Goal: Information Seeking & Learning: Learn about a topic

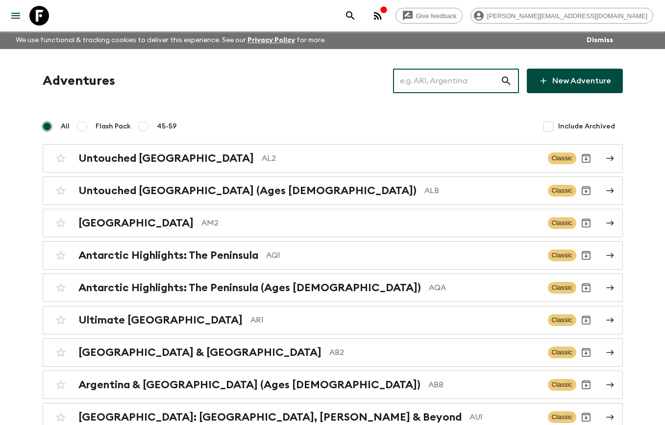
click at [429, 73] on input "text" at bounding box center [446, 80] width 107 height 27
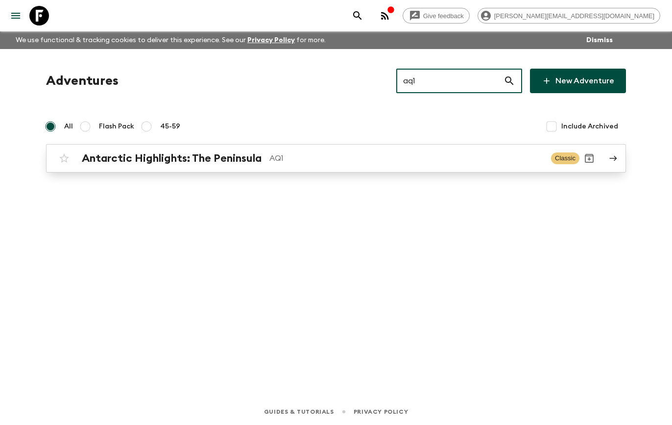
type input "aq1"
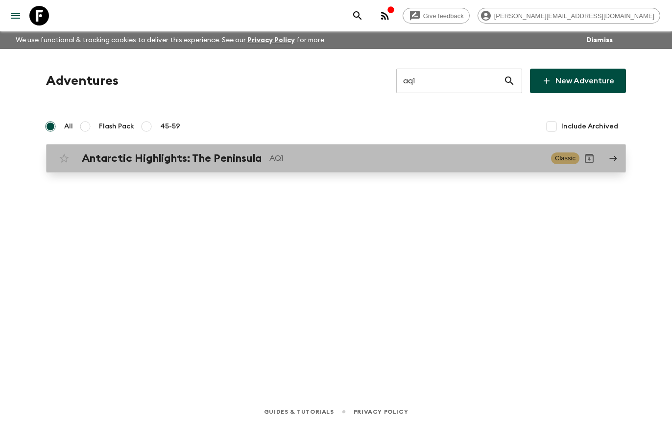
click at [316, 161] on p "AQ1" at bounding box center [406, 158] width 274 height 12
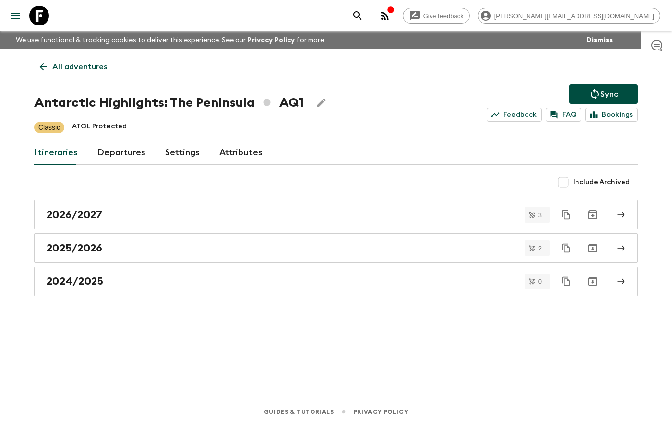
click at [115, 161] on link "Departures" at bounding box center [121, 153] width 48 height 24
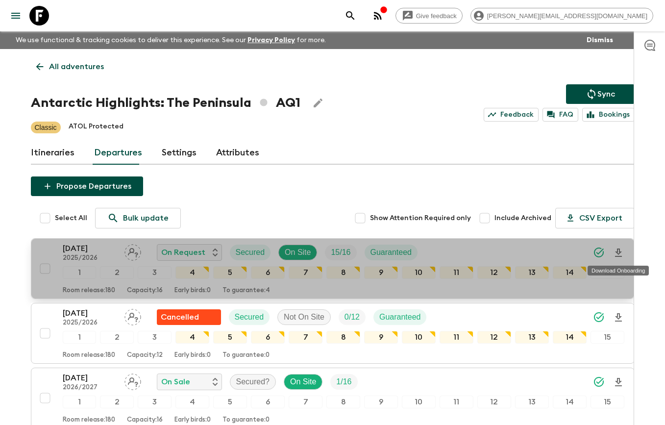
click at [614, 249] on icon "Download Onboarding" at bounding box center [618, 253] width 12 height 12
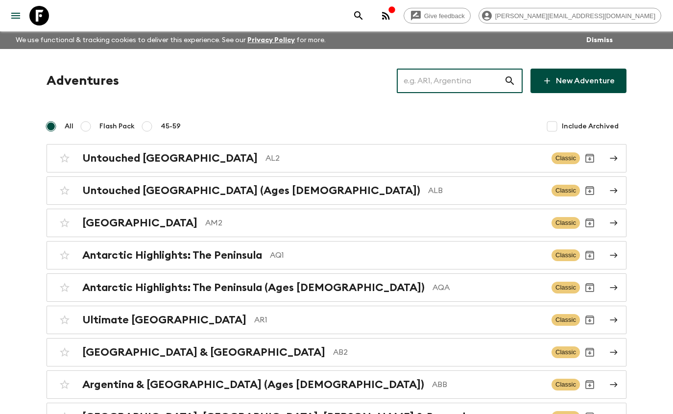
click at [485, 85] on input "text" at bounding box center [450, 80] width 107 height 27
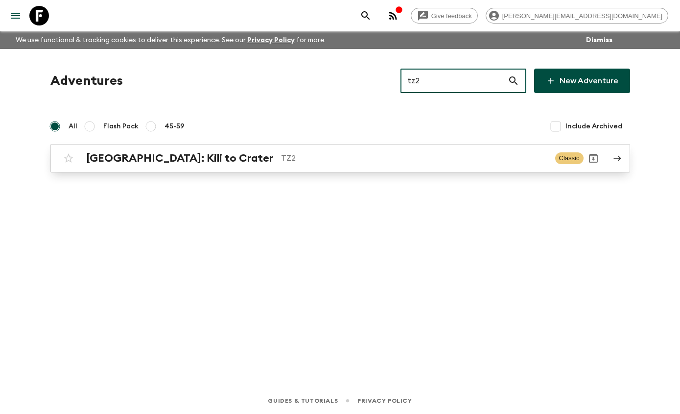
type input "tz2"
click at [492, 165] on div "Tanzania: Kili to Crater TZ2 Classic" at bounding box center [321, 158] width 525 height 20
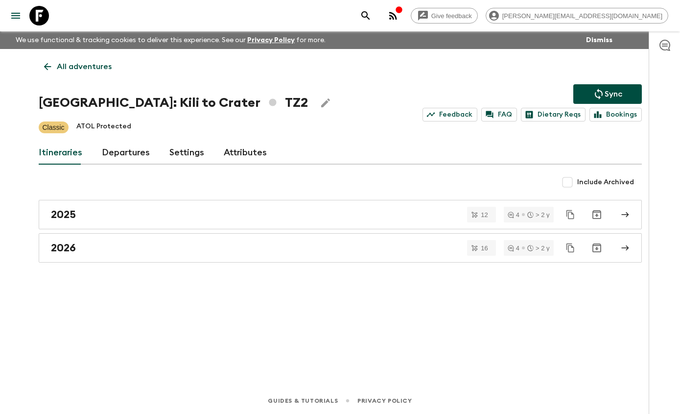
click at [143, 148] on link "Departures" at bounding box center [126, 153] width 48 height 24
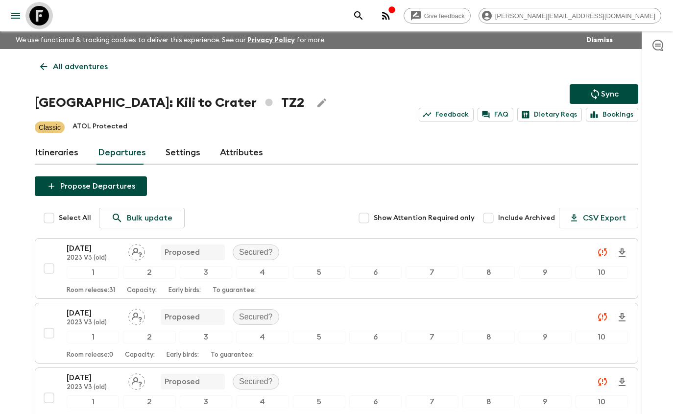
drag, startPoint x: 47, startPoint y: 21, endPoint x: 127, endPoint y: 35, distance: 81.5
click at [47, 21] on icon at bounding box center [39, 16] width 20 height 20
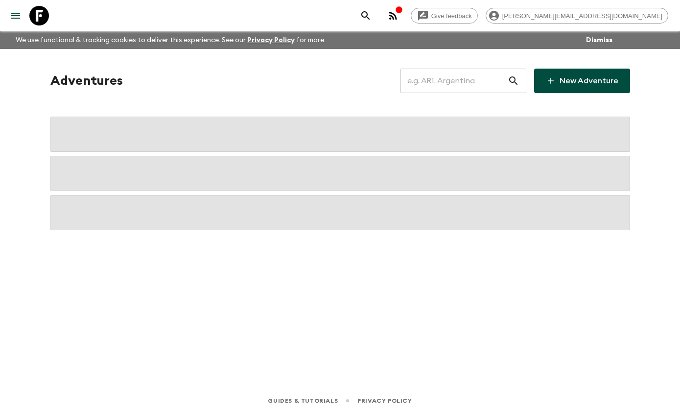
click at [447, 89] on input "text" at bounding box center [454, 80] width 107 height 27
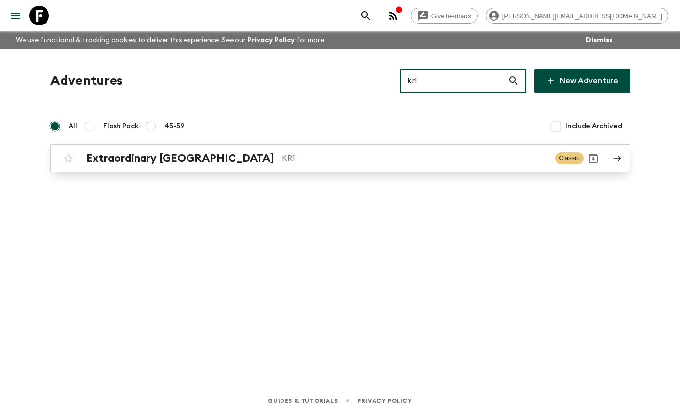
type input "kr1"
click at [380, 160] on p "KR1" at bounding box center [415, 158] width 266 height 12
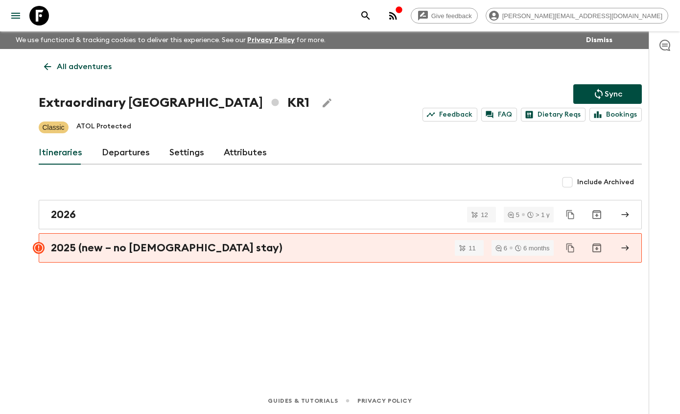
click at [135, 162] on link "Departures" at bounding box center [126, 153] width 48 height 24
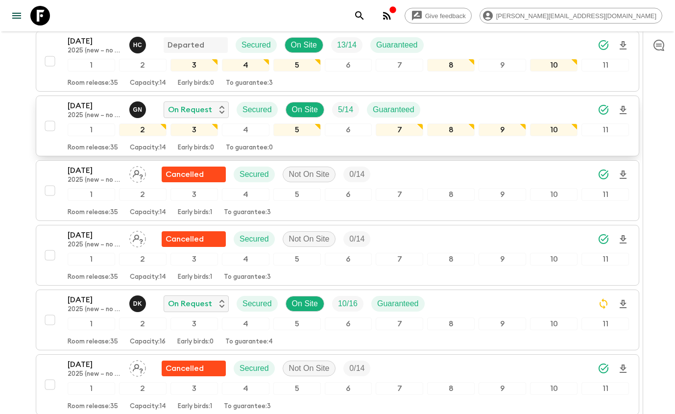
scroll to position [272, 0]
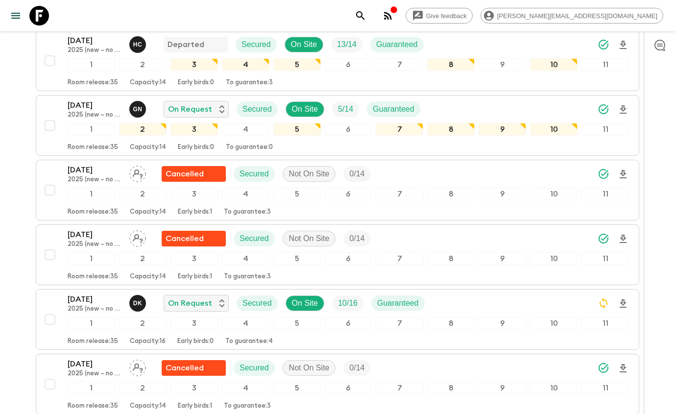
drag, startPoint x: 38, startPoint y: 16, endPoint x: 61, endPoint y: 20, distance: 23.4
click at [38, 16] on icon at bounding box center [39, 16] width 20 height 20
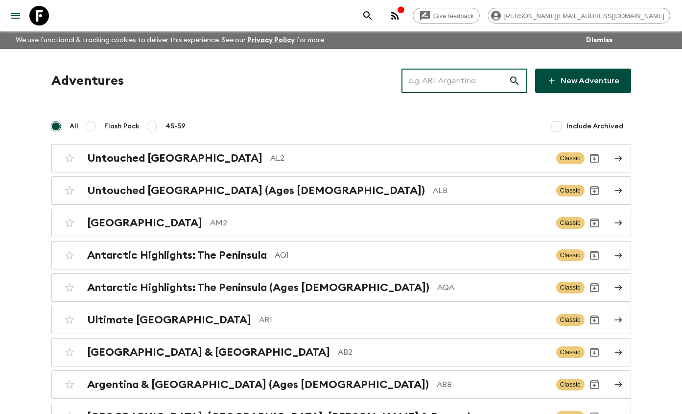
click at [443, 85] on input "text" at bounding box center [455, 80] width 107 height 27
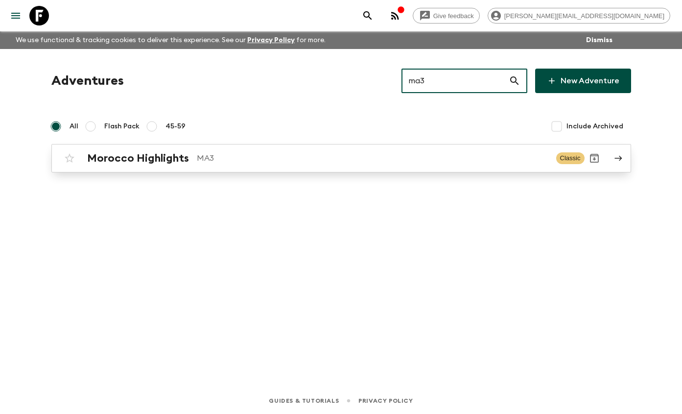
type input "ma3"
click at [408, 156] on p "MA3" at bounding box center [373, 158] width 352 height 12
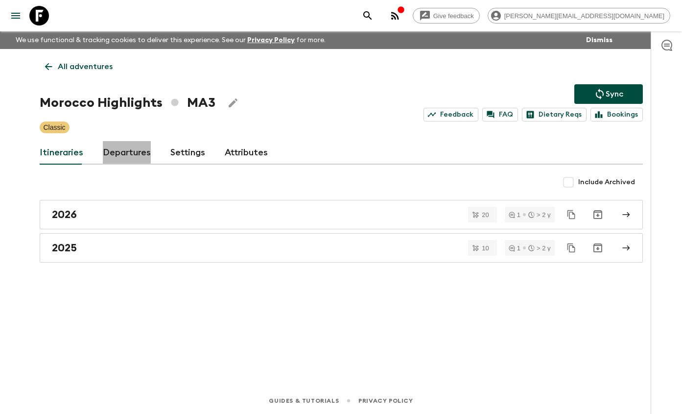
click at [124, 149] on link "Departures" at bounding box center [127, 153] width 48 height 24
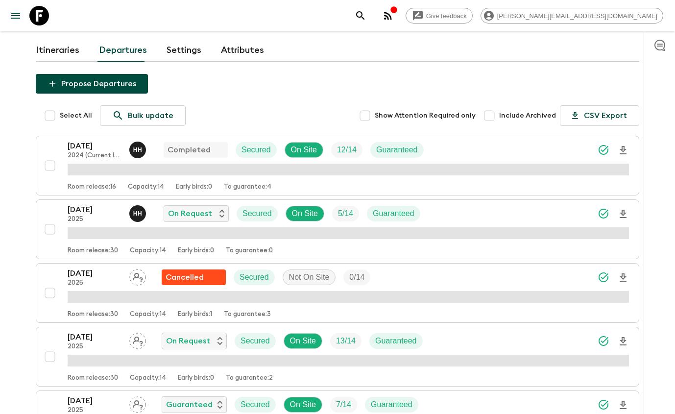
scroll to position [97, 0]
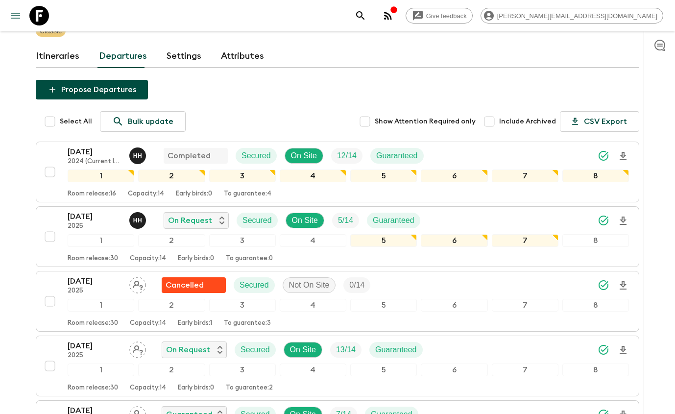
click at [22, 9] on button "menu" at bounding box center [16, 16] width 20 height 20
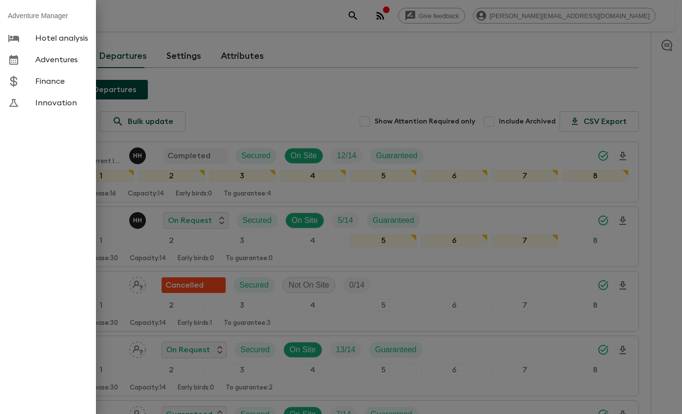
drag, startPoint x: 149, startPoint y: 20, endPoint x: 66, endPoint y: 14, distance: 83.5
click at [146, 20] on div at bounding box center [341, 207] width 682 height 414
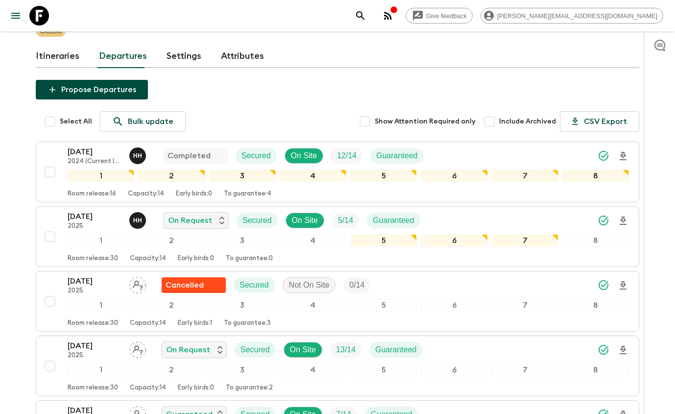
click at [47, 19] on icon at bounding box center [39, 16] width 20 height 20
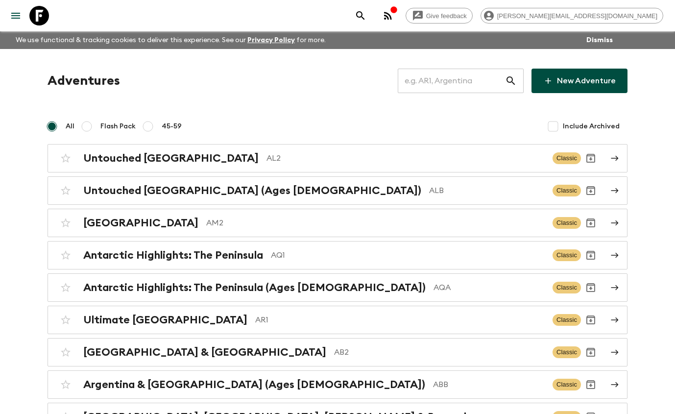
click at [484, 76] on input "text" at bounding box center [451, 80] width 107 height 27
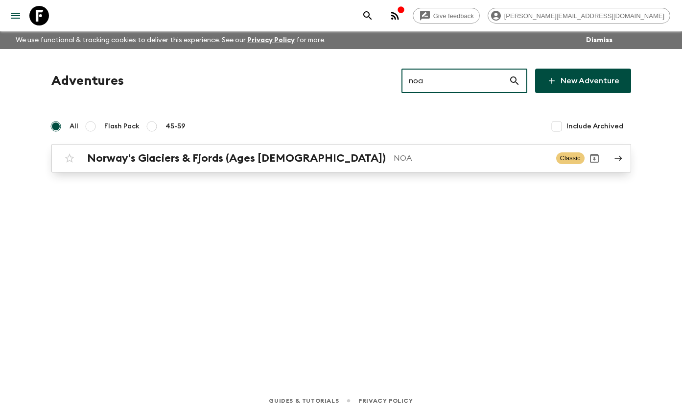
type input "noa"
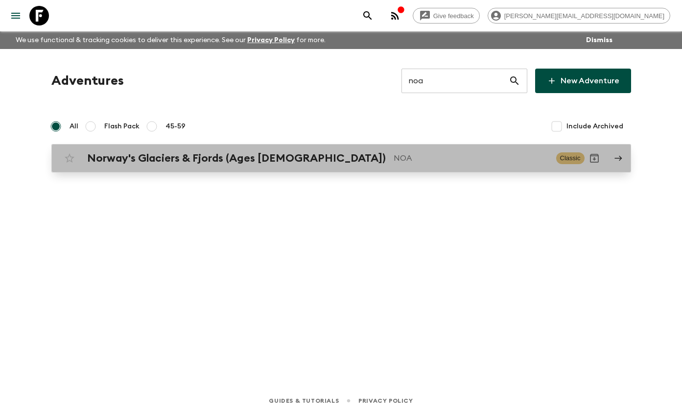
click at [419, 151] on div "Norway's Glaciers & Fjords (Ages 45-59) NOA Classic" at bounding box center [322, 158] width 525 height 20
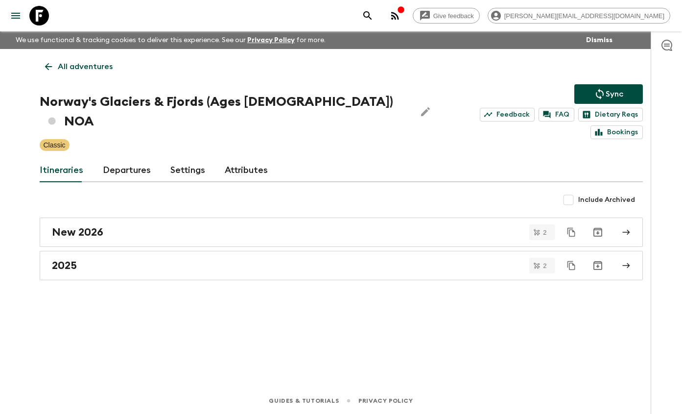
click at [131, 159] on link "Departures" at bounding box center [127, 171] width 48 height 24
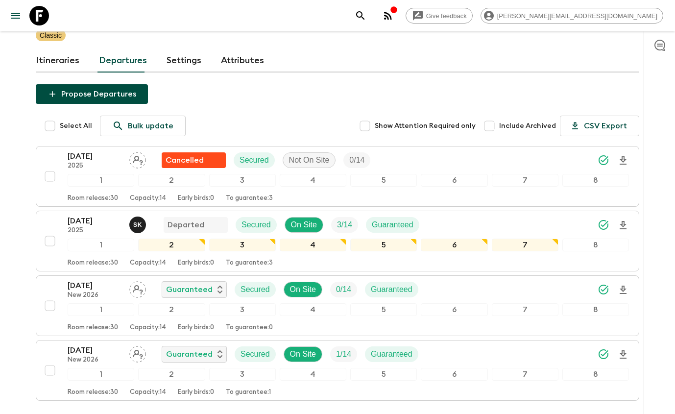
scroll to position [126, 0]
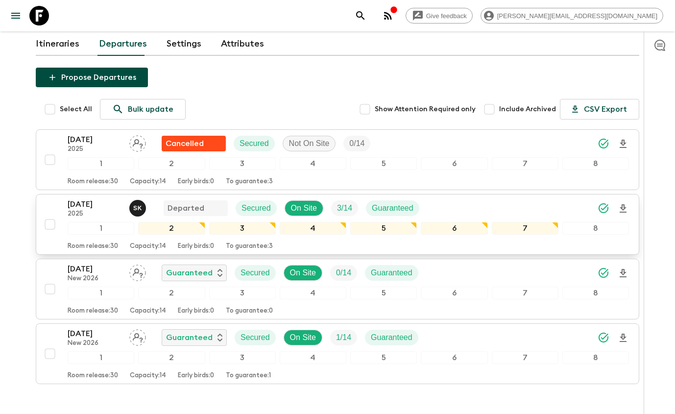
click at [128, 198] on div "06 Sep 2025 2025 S K Departed Secured On Site 3 / 14 Guaranteed" at bounding box center [248, 208] width 360 height 20
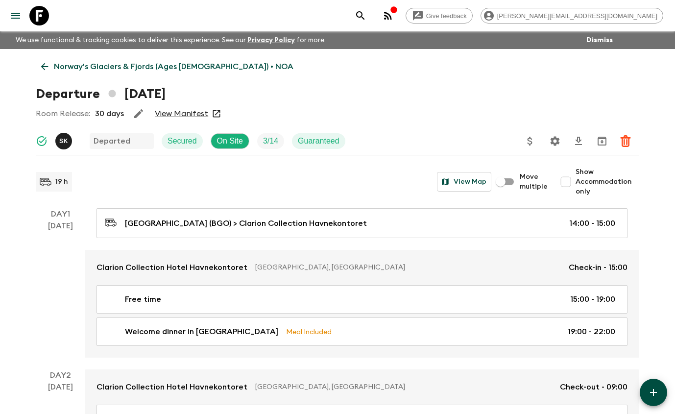
click at [93, 68] on p "Norway's Glaciers & Fjords (Ages 45-59) • NOA" at bounding box center [174, 67] width 240 height 12
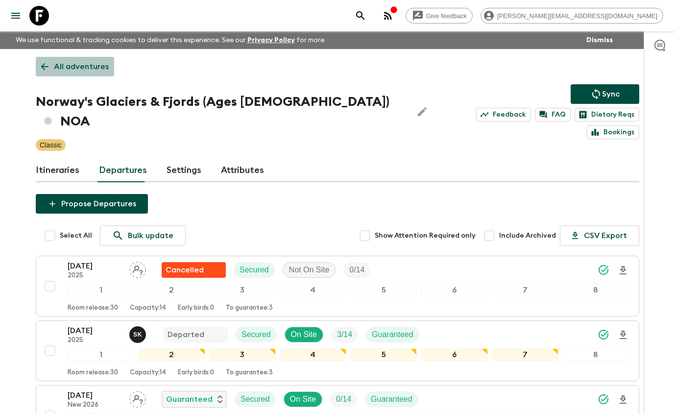
click at [105, 71] on p "All adventures" at bounding box center [81, 67] width 55 height 12
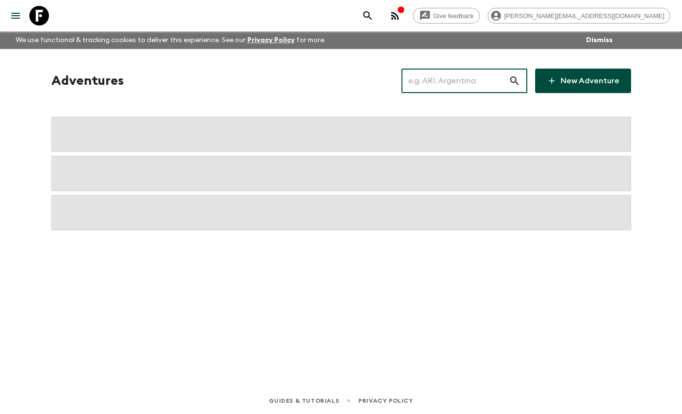
click at [442, 83] on input "text" at bounding box center [455, 80] width 107 height 27
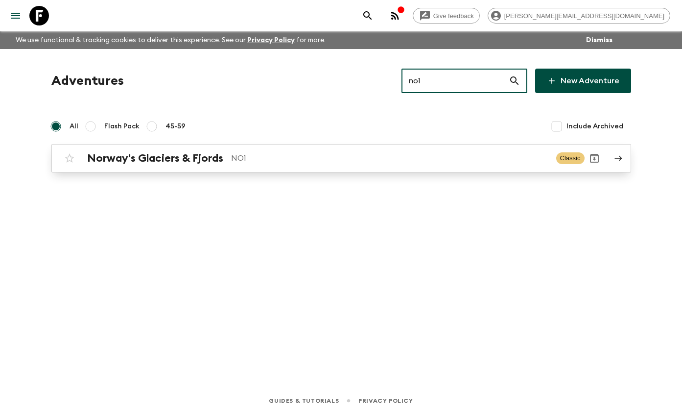
type input "no1"
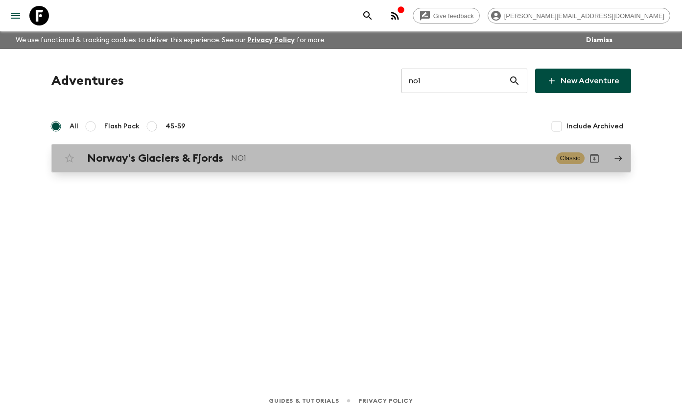
click at [312, 166] on div "Norway's Glaciers & Fjords NO1 Classic" at bounding box center [322, 158] width 525 height 20
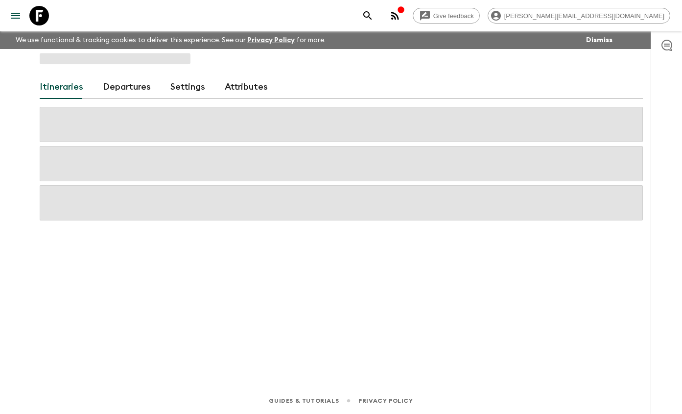
click at [133, 91] on link "Departures" at bounding box center [127, 87] width 48 height 24
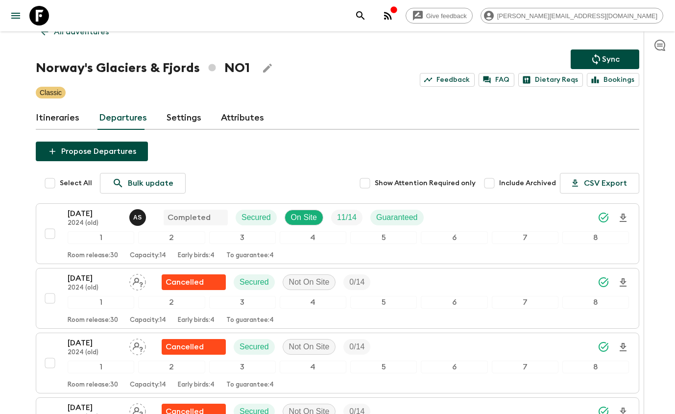
scroll to position [13, 0]
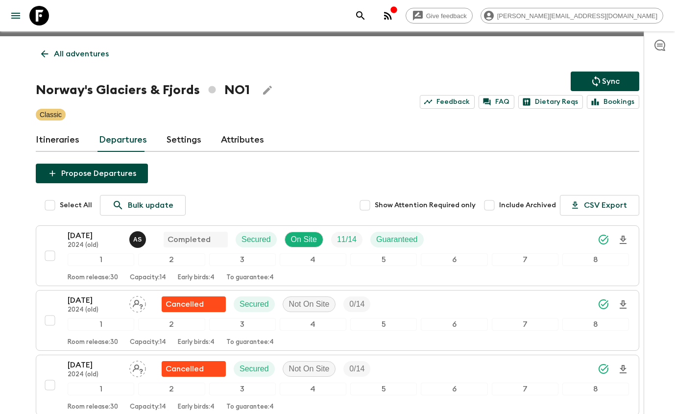
click at [82, 49] on p "All adventures" at bounding box center [81, 54] width 55 height 12
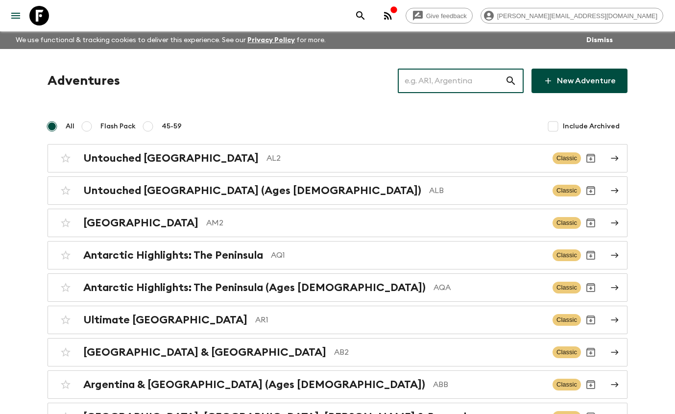
click at [452, 88] on input "text" at bounding box center [451, 80] width 107 height 27
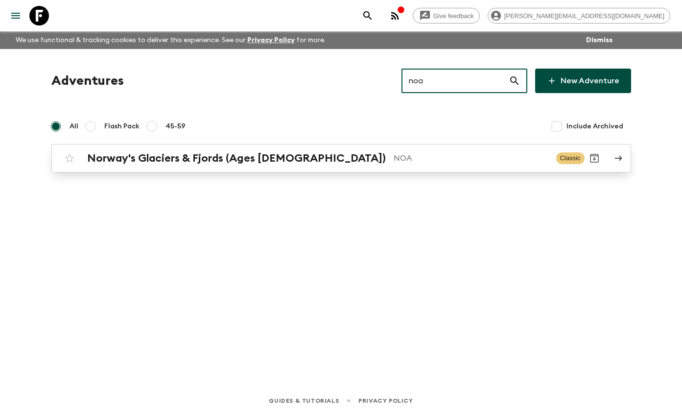
type input "noa"
click at [394, 155] on p "NOA" at bounding box center [471, 158] width 155 height 12
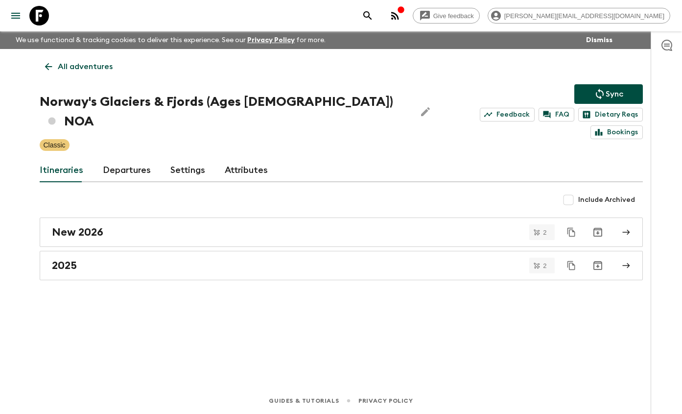
click at [116, 159] on link "Departures" at bounding box center [127, 171] width 48 height 24
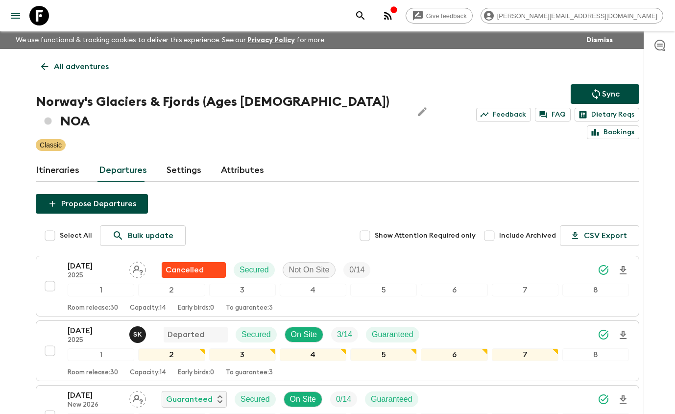
click at [43, 18] on icon at bounding box center [39, 16] width 20 height 20
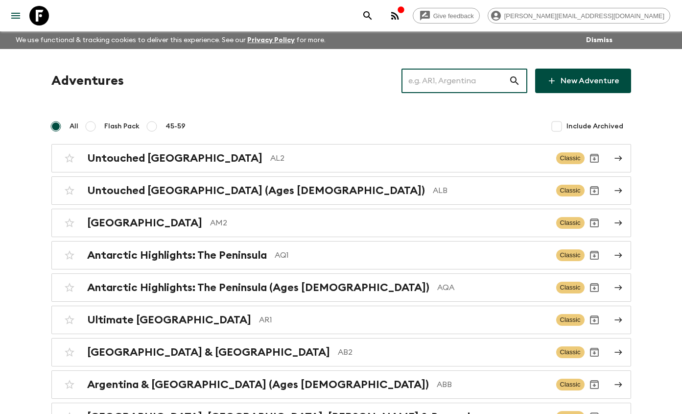
click at [437, 80] on input "text" at bounding box center [455, 80] width 107 height 27
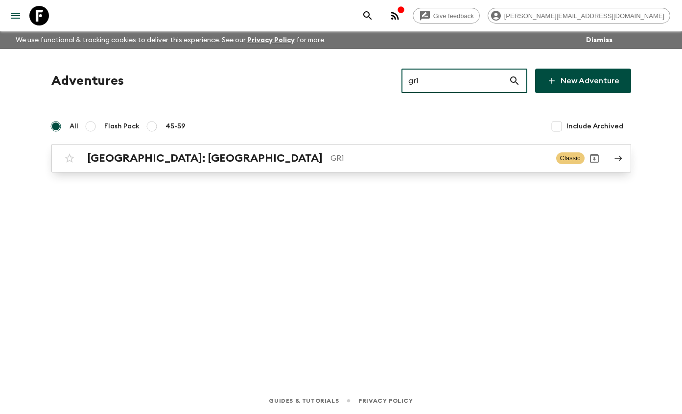
type input "gr1"
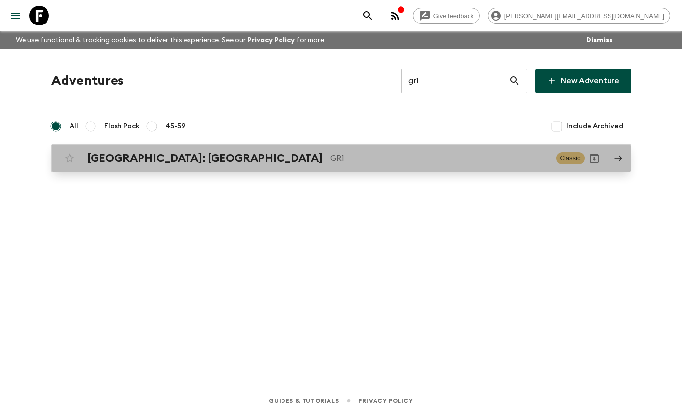
click at [331, 163] on p "GR1" at bounding box center [440, 158] width 218 height 12
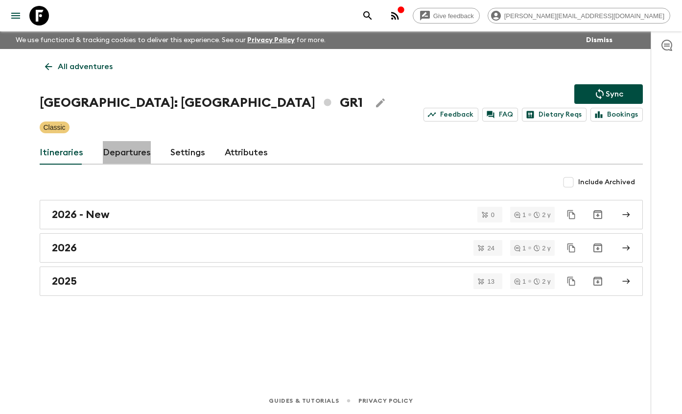
click at [141, 149] on link "Departures" at bounding box center [127, 153] width 48 height 24
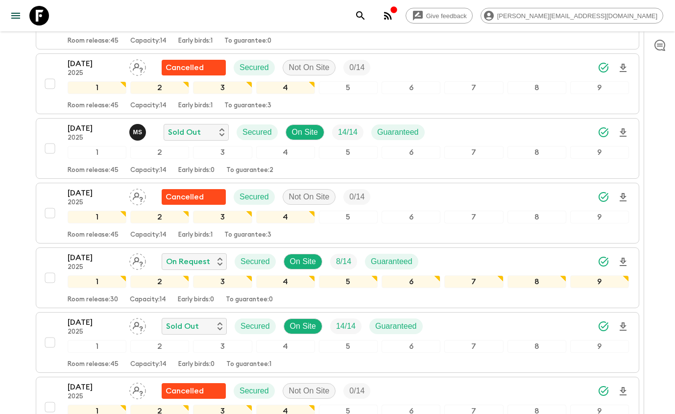
scroll to position [512, 0]
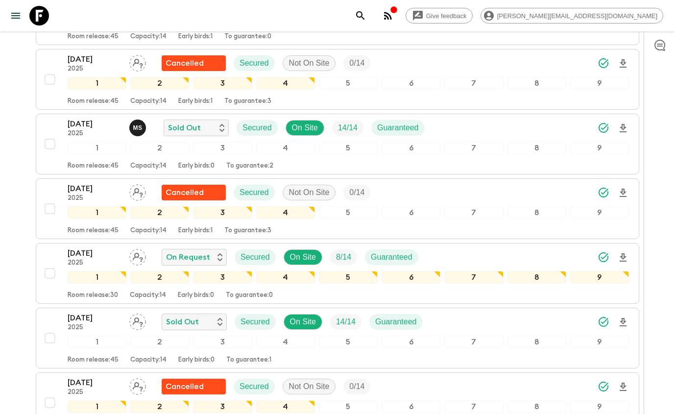
drag, startPoint x: 38, startPoint y: 10, endPoint x: 245, endPoint y: 51, distance: 211.3
click at [38, 10] on icon at bounding box center [39, 16] width 20 height 20
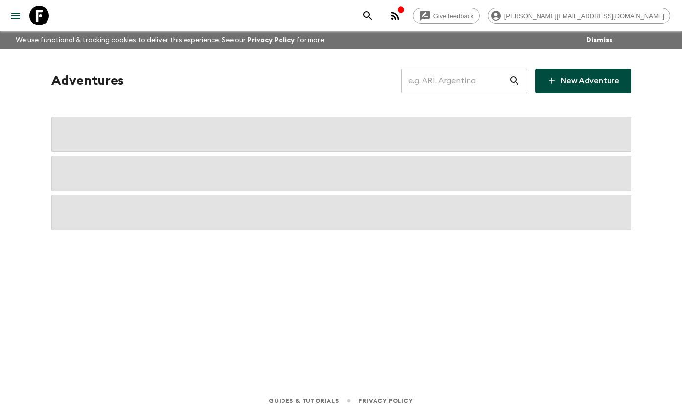
click at [504, 85] on input "text" at bounding box center [455, 80] width 107 height 27
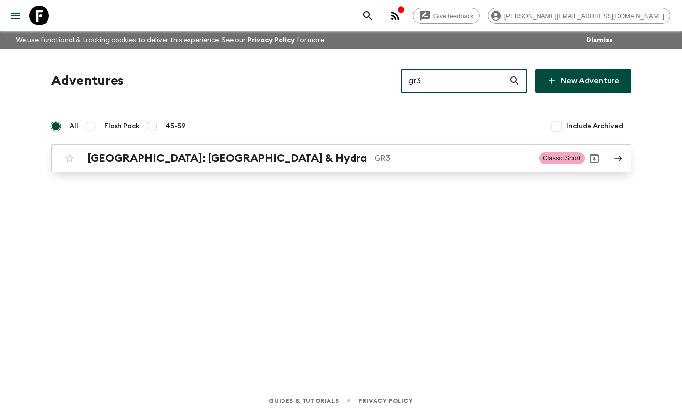
type input "gr3"
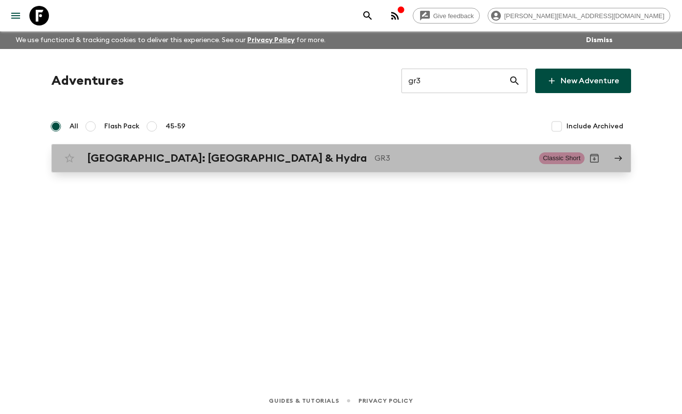
click at [375, 164] on p "GR3" at bounding box center [453, 158] width 157 height 12
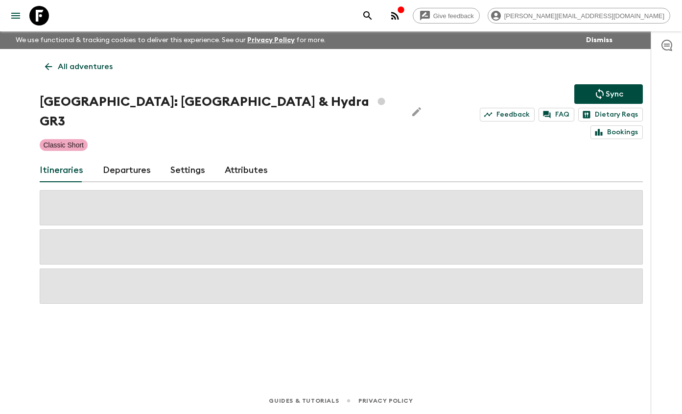
click at [127, 165] on div "All adventures Greece: Athens & Hydra GR3 Sync Feedback FAQ Dietary Reqs Bookin…" at bounding box center [341, 204] width 627 height 311
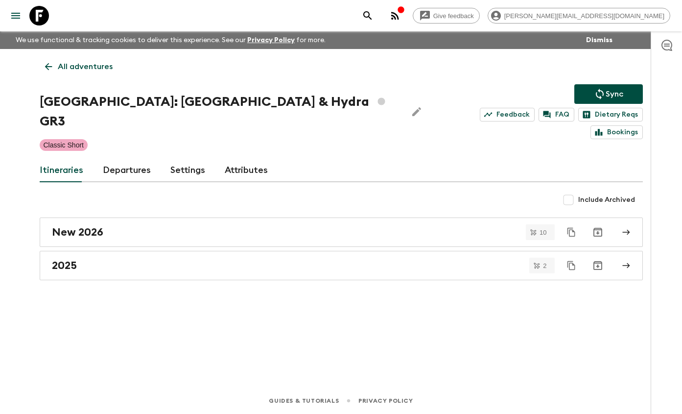
click at [131, 139] on div "All adventures Greece: Athens & Hydra GR3 Sync Feedback FAQ Dietary Reqs Bookin…" at bounding box center [341, 204] width 627 height 311
click at [130, 164] on link "Departures" at bounding box center [127, 171] width 48 height 24
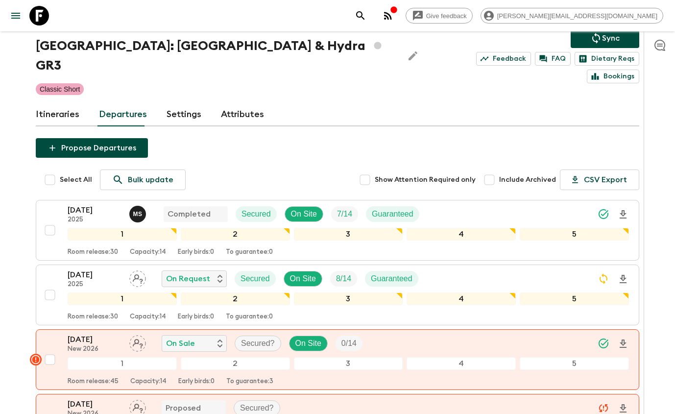
scroll to position [57, 0]
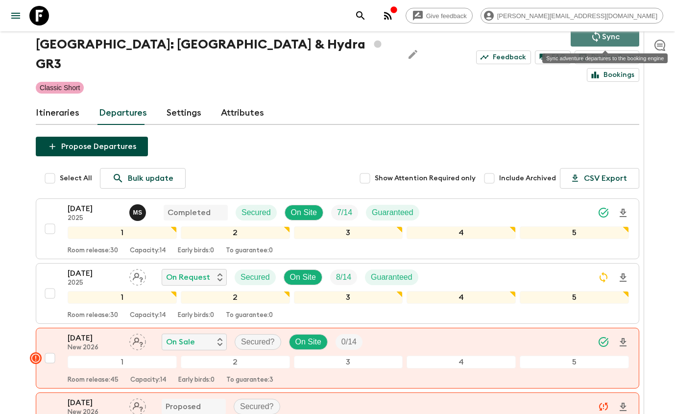
click at [600, 42] on icon "Sync adventure departures to the booking engine" at bounding box center [596, 37] width 12 height 12
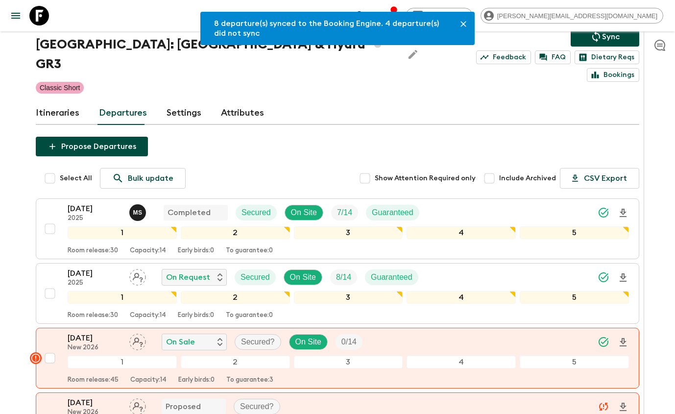
click at [38, 17] on icon at bounding box center [39, 16] width 20 height 20
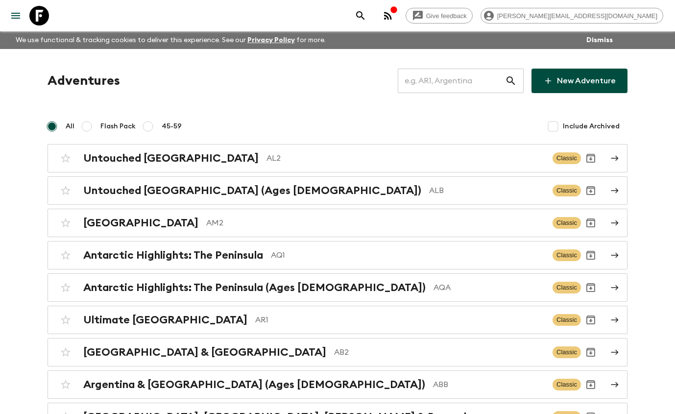
click at [417, 87] on input "text" at bounding box center [451, 80] width 107 height 27
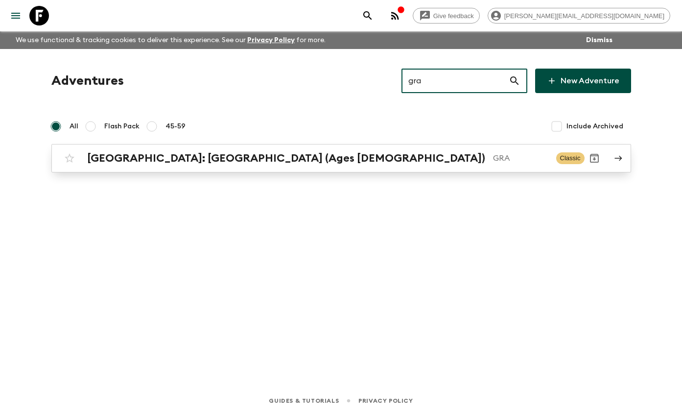
type input "gra"
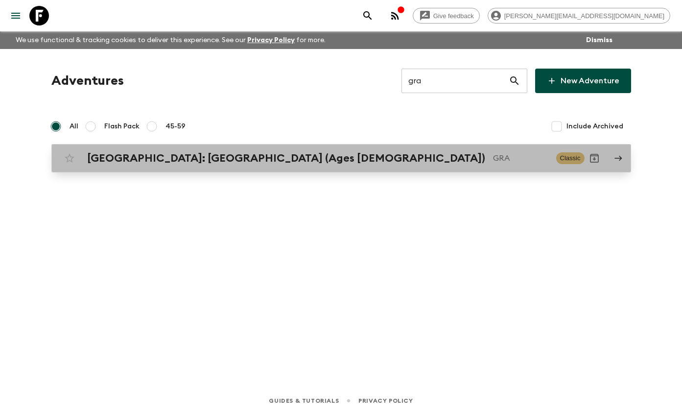
click at [225, 149] on div "Greece: Athens & the Islands (Ages 45-59) GRA Classic" at bounding box center [322, 158] width 525 height 20
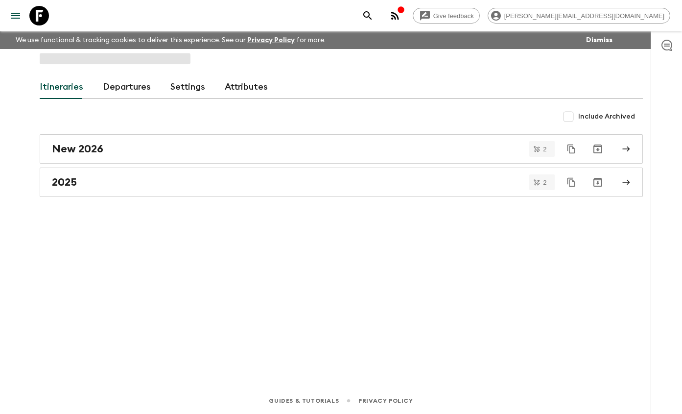
click at [134, 88] on link "Departures" at bounding box center [127, 87] width 48 height 24
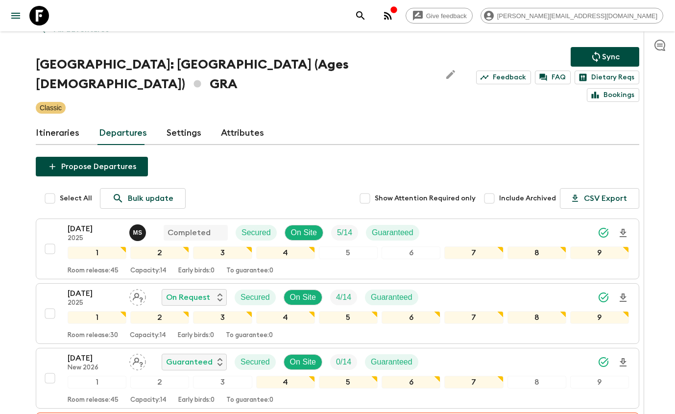
scroll to position [51, 0]
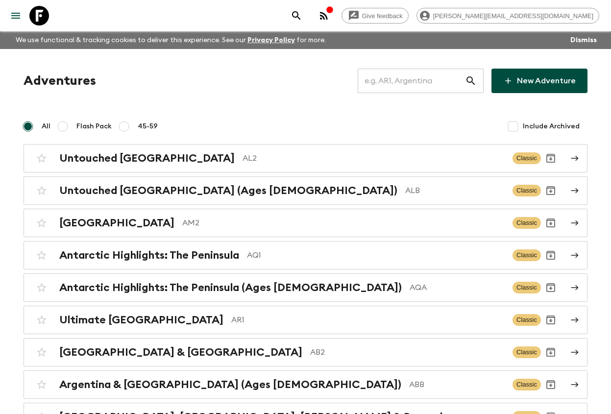
click at [384, 83] on input "text" at bounding box center [411, 80] width 107 height 27
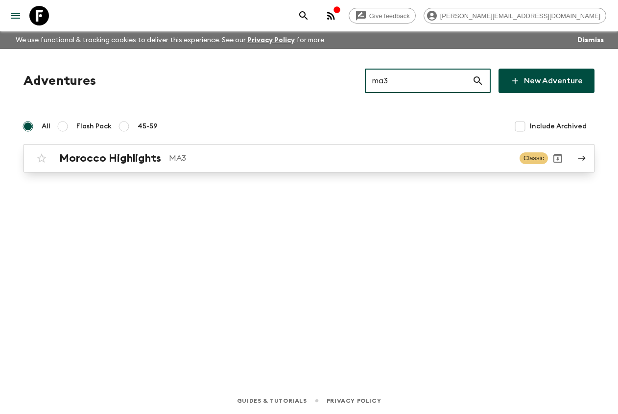
type input "ma3"
click at [188, 159] on p "MA3" at bounding box center [340, 158] width 343 height 12
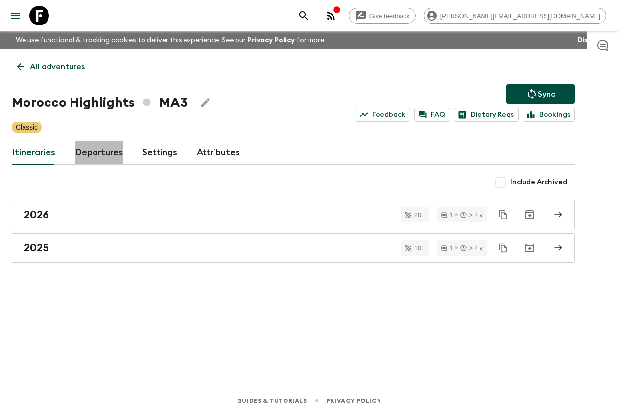
click at [102, 148] on link "Departures" at bounding box center [99, 153] width 48 height 24
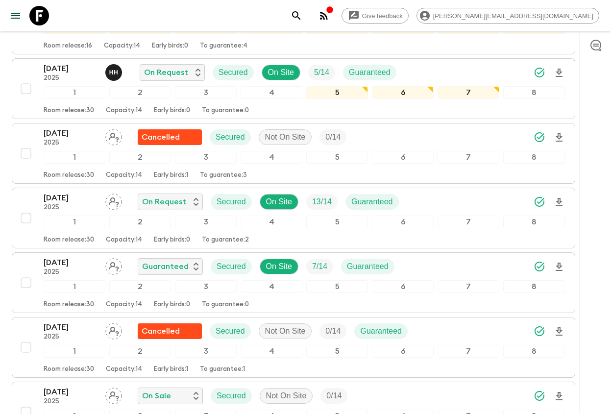
scroll to position [285, 0]
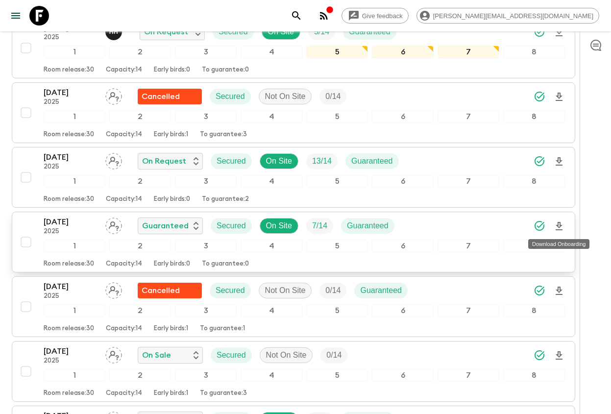
click at [556, 222] on icon "Download Onboarding" at bounding box center [559, 226] width 12 height 12
drag, startPoint x: 51, startPoint y: 18, endPoint x: 383, endPoint y: 68, distance: 334.9
click at [51, 18] on link at bounding box center [38, 15] width 27 height 27
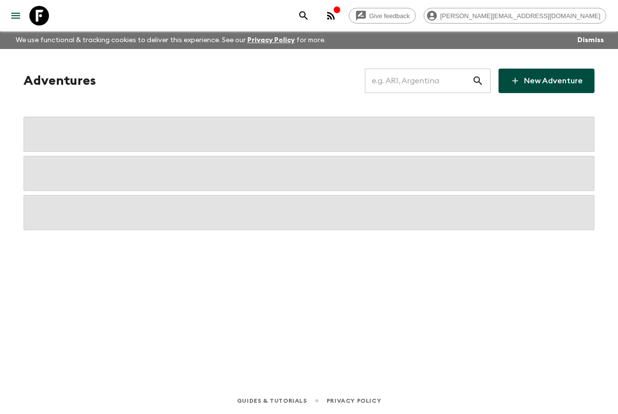
click at [460, 82] on input "text" at bounding box center [418, 80] width 107 height 27
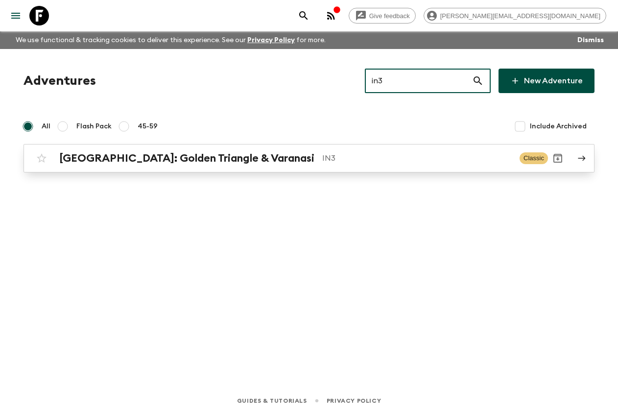
type input "in3"
click at [388, 161] on p "IN3" at bounding box center [417, 158] width 190 height 12
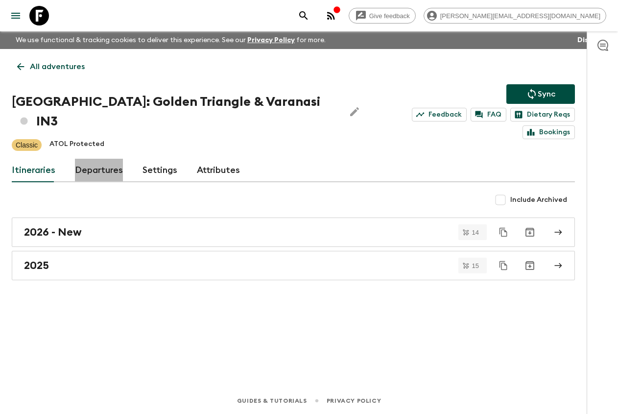
click at [100, 159] on link "Departures" at bounding box center [99, 171] width 48 height 24
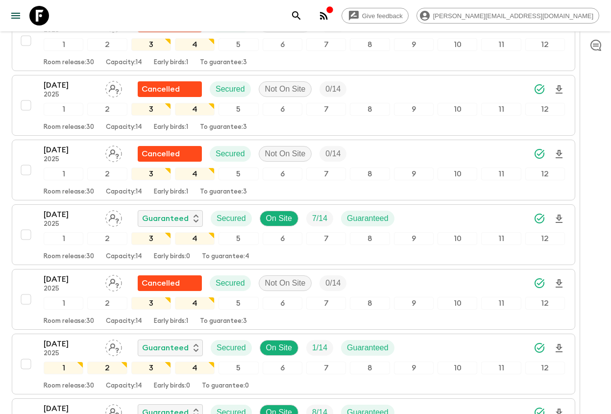
scroll to position [280, 0]
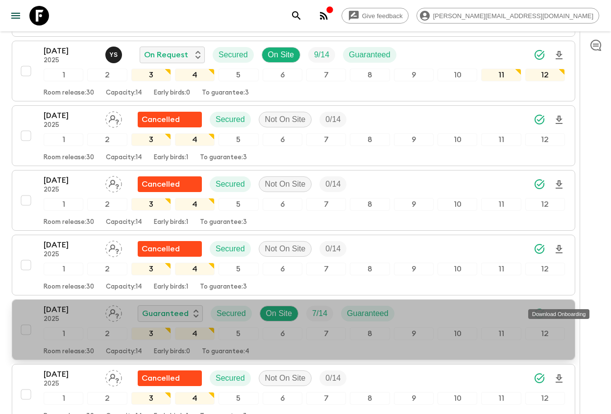
click at [559, 308] on icon "Download Onboarding" at bounding box center [559, 314] width 12 height 12
